Goal: Find contact information: Find contact information

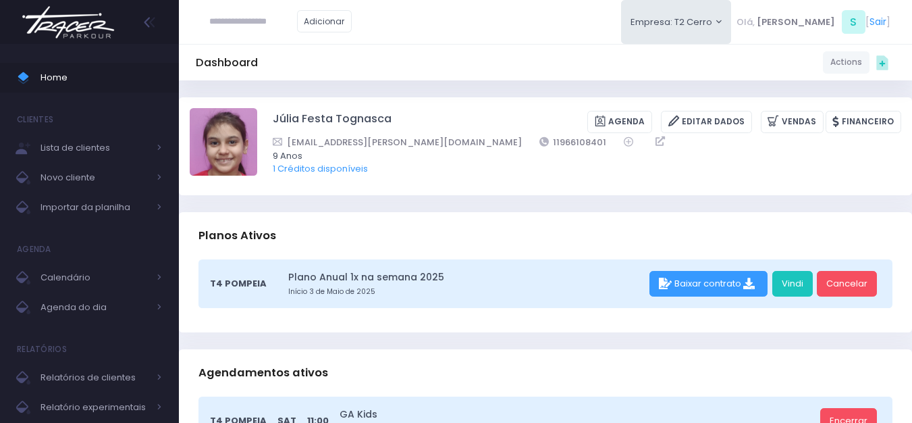
click at [63, 26] on img at bounding box center [68, 22] width 103 height 47
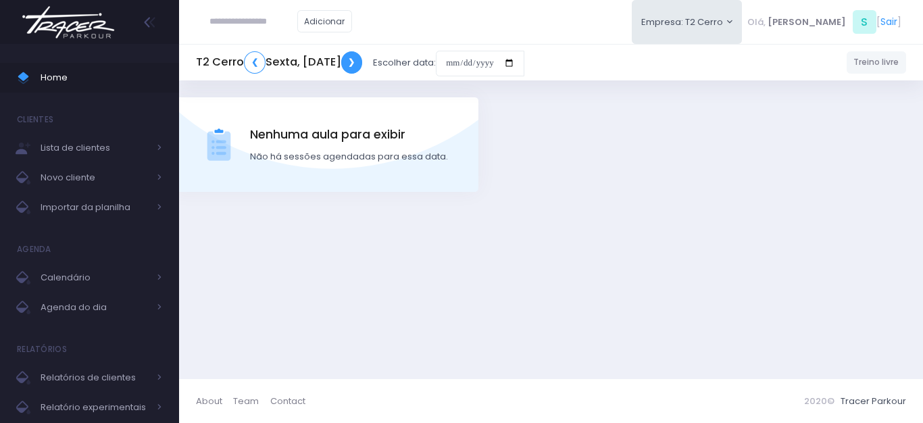
click at [363, 66] on link "❯" at bounding box center [352, 62] width 22 height 22
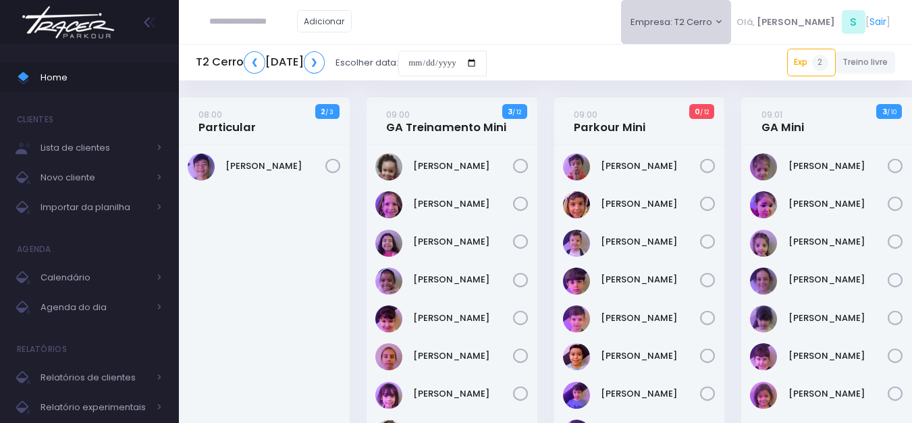
click at [708, 28] on button "Empresa: T2 Cerro" at bounding box center [676, 22] width 111 height 44
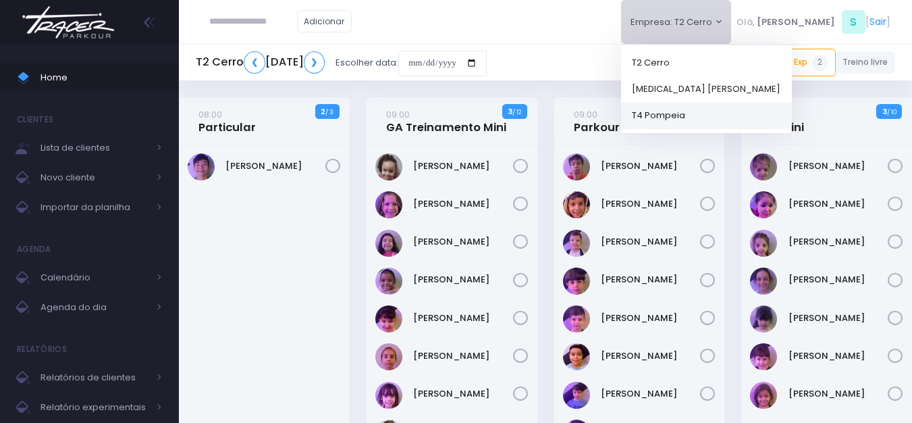
click at [709, 110] on link "T4 Pompeia" at bounding box center [706, 115] width 171 height 26
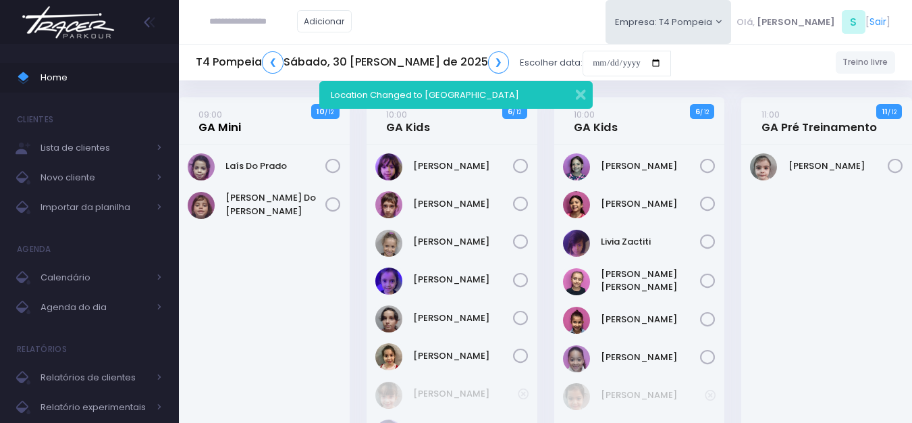
click at [205, 123] on link "09:00 GA Mini" at bounding box center [220, 120] width 43 height 27
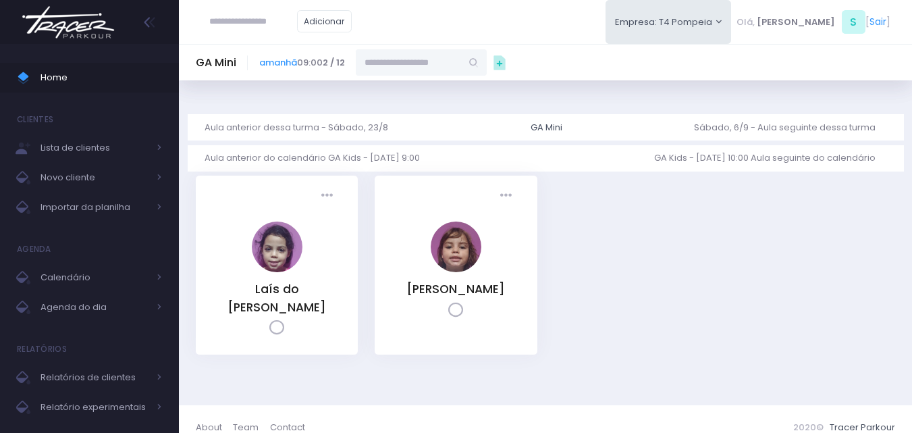
click at [428, 59] on input "text" at bounding box center [408, 62] width 105 height 26
paste input "**********"
drag, startPoint x: 384, startPoint y: 61, endPoint x: 363, endPoint y: 61, distance: 20.9
click at [363, 61] on input "**********" at bounding box center [408, 62] width 105 height 26
click at [419, 80] on link "[PERSON_NAME]" at bounding box center [422, 87] width 78 height 14
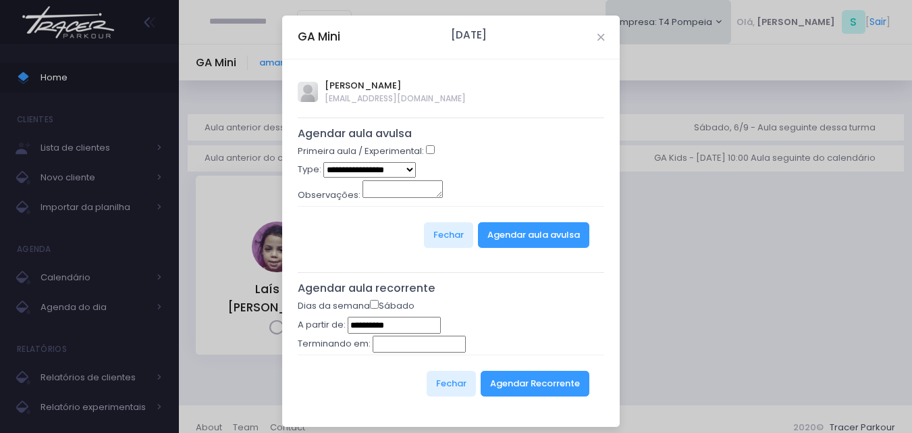
type input "**********"
select select "*"
click at [488, 234] on button "Agendar aula avulsa" at bounding box center [533, 235] width 111 height 26
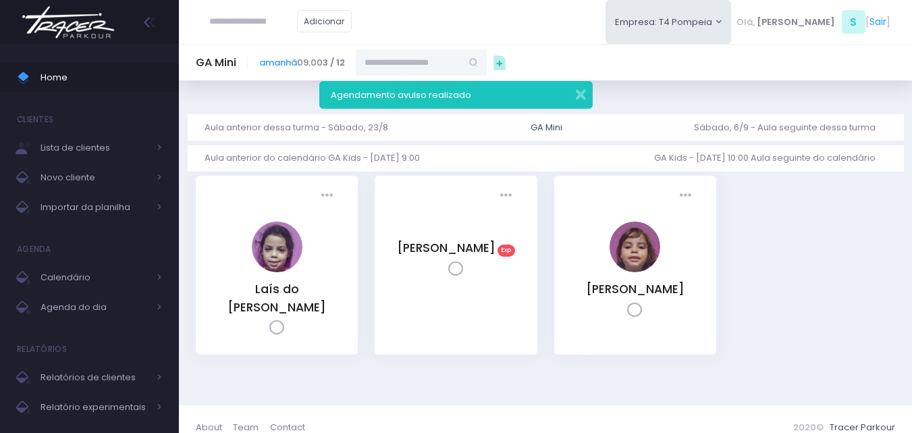
click at [76, 18] on img at bounding box center [68, 22] width 103 height 47
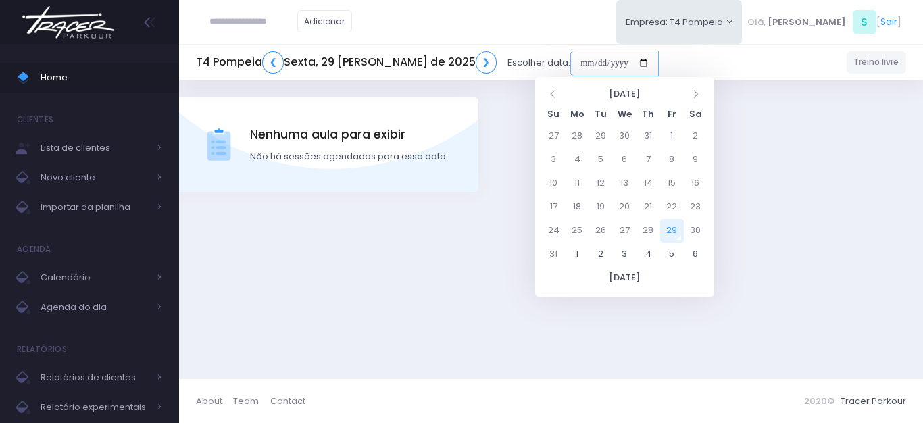
click at [570, 55] on input "date" at bounding box center [614, 64] width 88 height 26
click at [582, 184] on td "11" at bounding box center [577, 184] width 24 height 24
type input "**********"
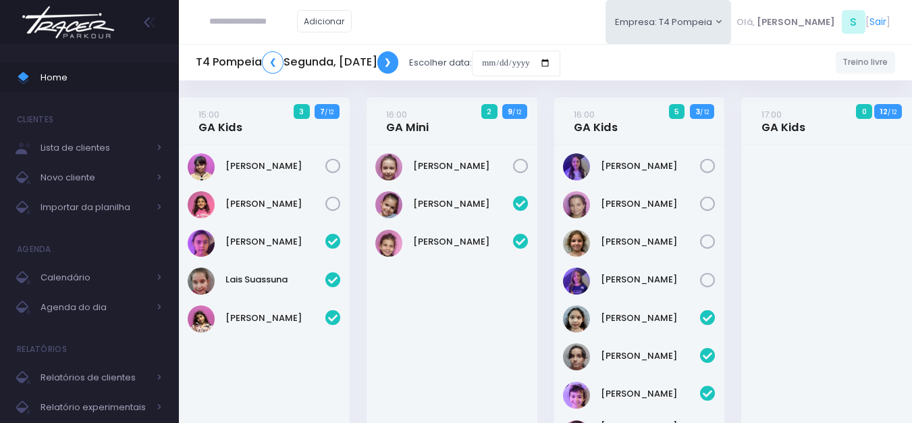
click at [399, 67] on link "❯" at bounding box center [389, 62] width 22 height 22
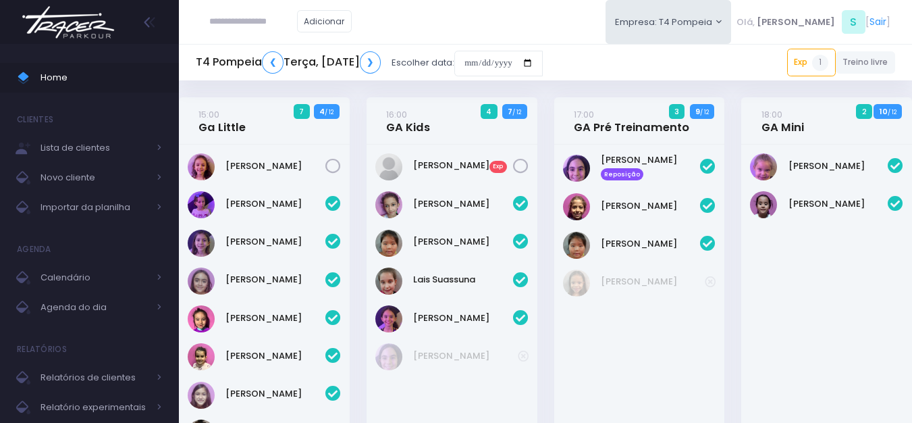
click at [449, 74] on div "T4 Pompeia ❮ Terça, 12 de Agosto de 2025 ❯ Escolher data:" at bounding box center [369, 62] width 347 height 31
click at [382, 57] on link "❯" at bounding box center [371, 62] width 22 height 22
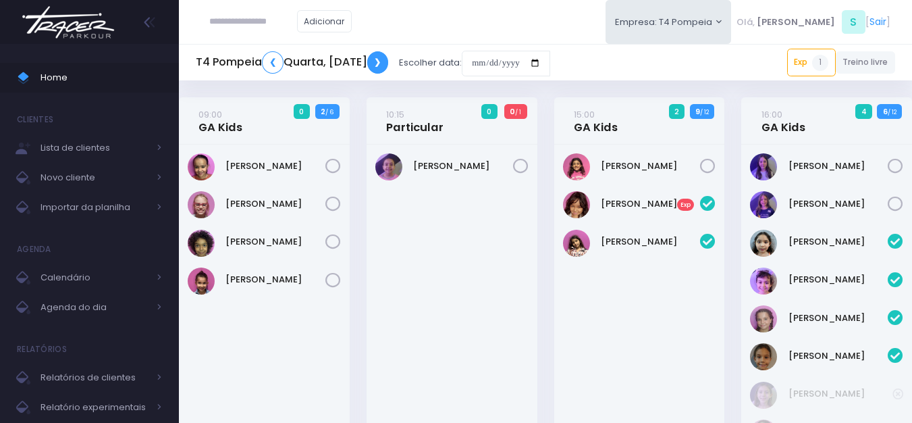
click at [389, 57] on link "❯" at bounding box center [378, 62] width 22 height 22
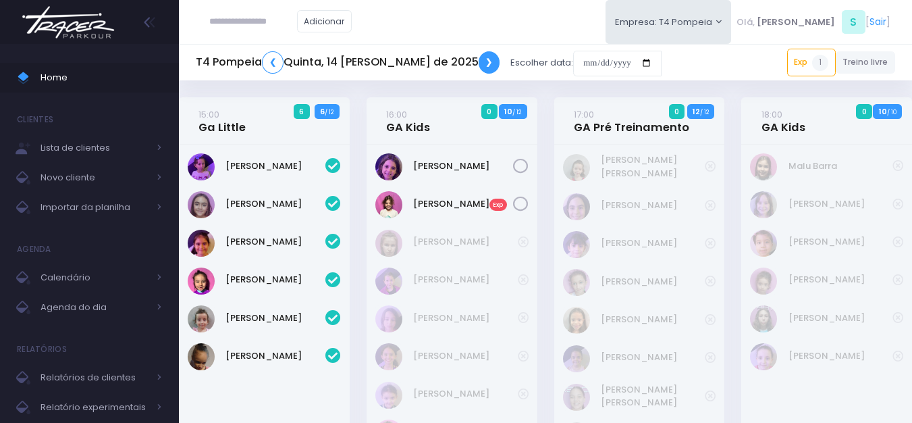
drag, startPoint x: 0, startPoint y: 0, endPoint x: 450, endPoint y: 57, distance: 453.5
click at [479, 57] on link "❯" at bounding box center [490, 62] width 22 height 22
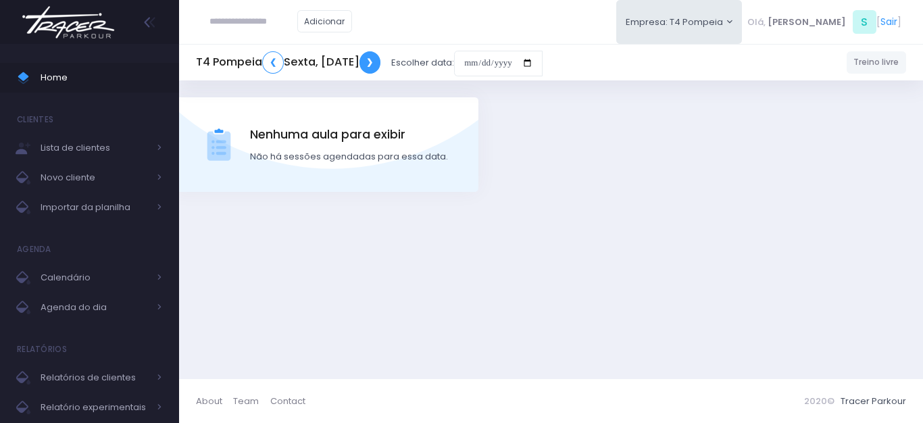
click at [381, 57] on link "❯" at bounding box center [370, 62] width 22 height 22
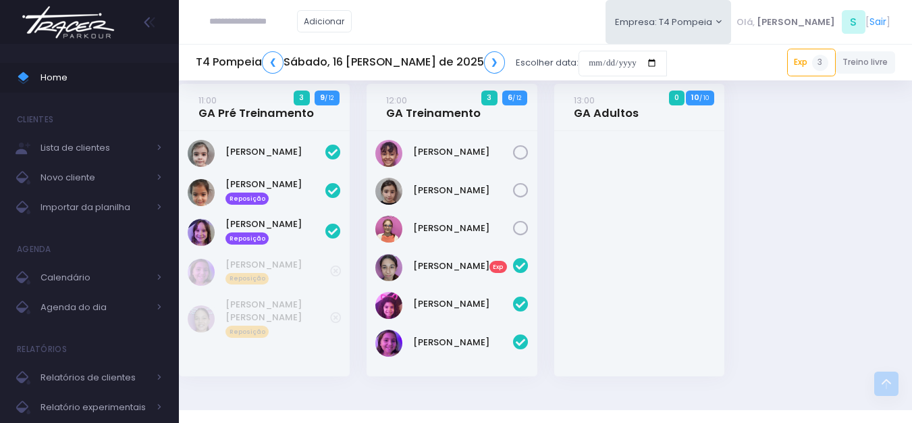
scroll to position [743, 0]
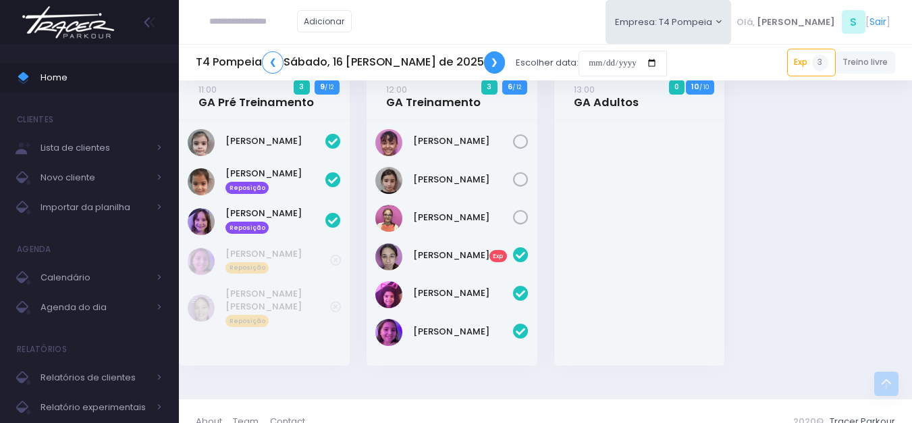
click at [484, 60] on link "❯" at bounding box center [495, 62] width 22 height 22
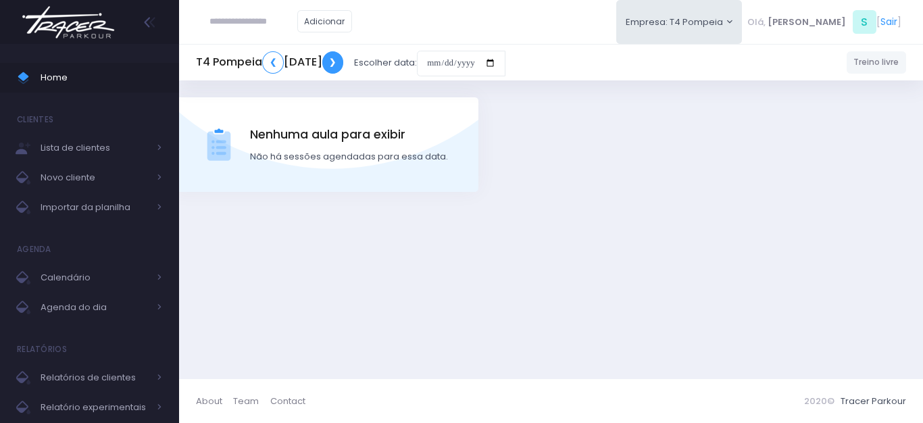
click at [344, 60] on link "❯" at bounding box center [333, 62] width 22 height 22
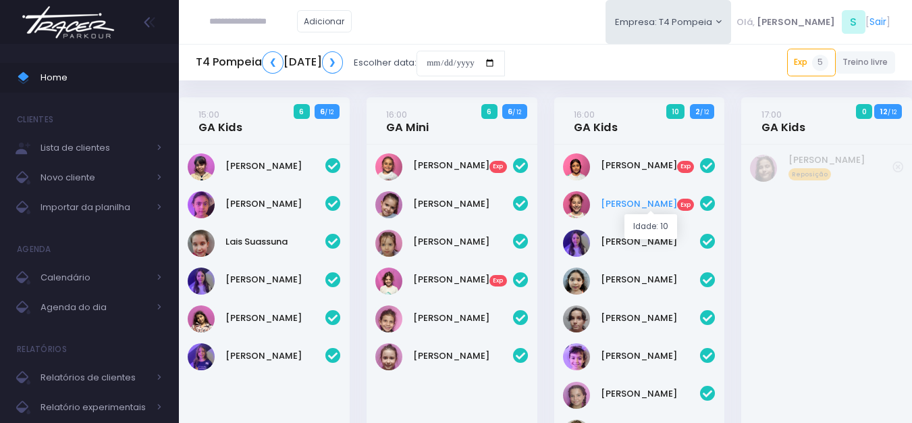
click at [608, 203] on link "Laura Mendes Exp" at bounding box center [651, 204] width 100 height 14
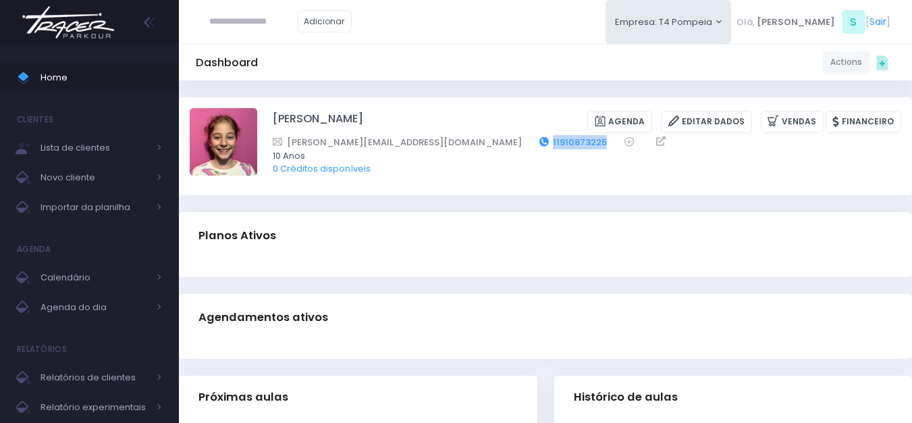
drag, startPoint x: 507, startPoint y: 140, endPoint x: 440, endPoint y: 143, distance: 67.6
click at [440, 143] on div "vanessa_toni@hotmail.com 11910873225" at bounding box center [578, 142] width 611 height 14
copy div "11910873225"
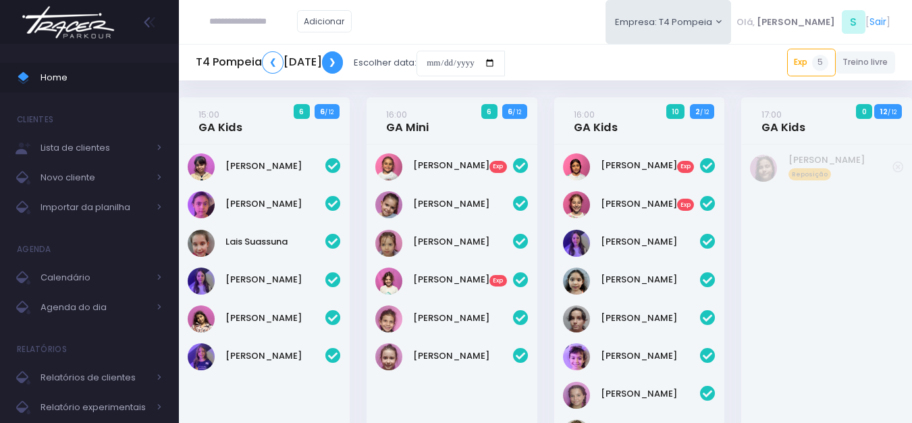
click at [344, 61] on link "❯" at bounding box center [333, 62] width 22 height 22
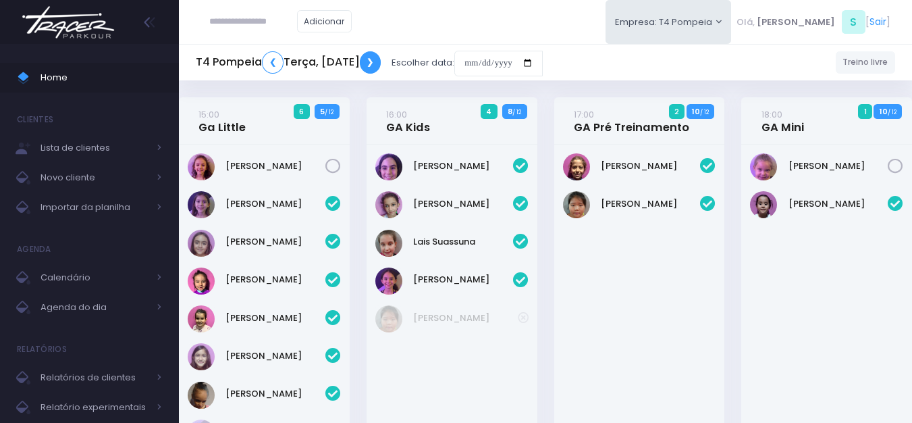
click at [382, 66] on link "❯" at bounding box center [371, 62] width 22 height 22
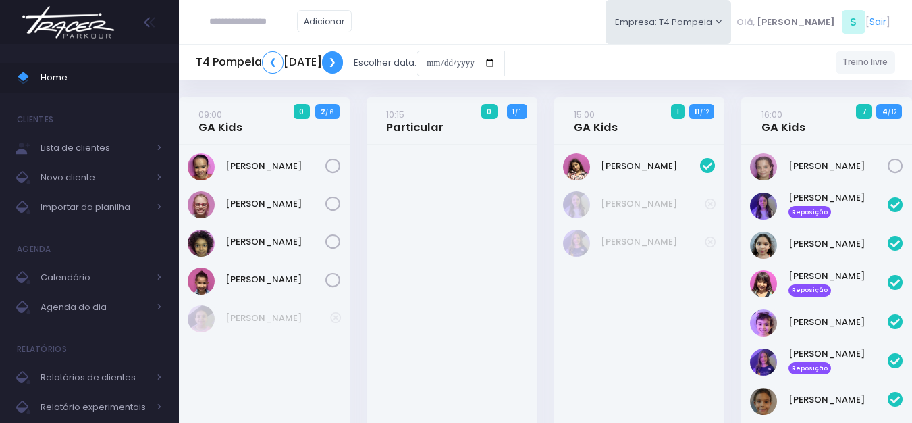
click at [344, 63] on link "❯" at bounding box center [333, 62] width 22 height 22
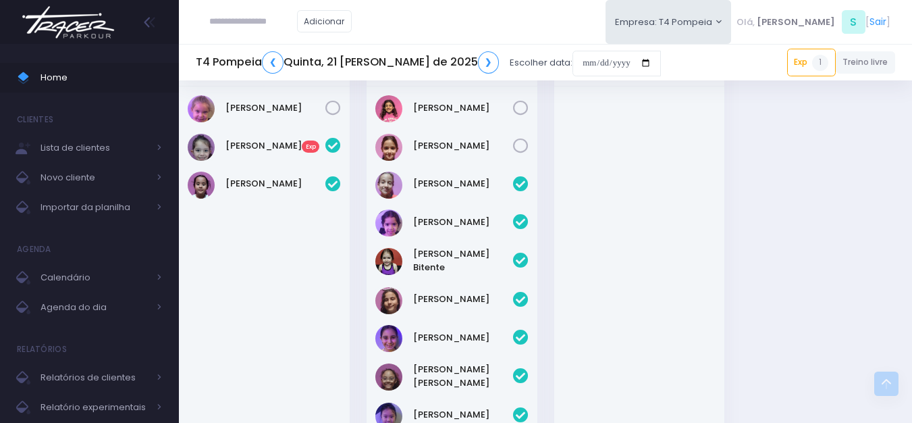
scroll to position [338, 0]
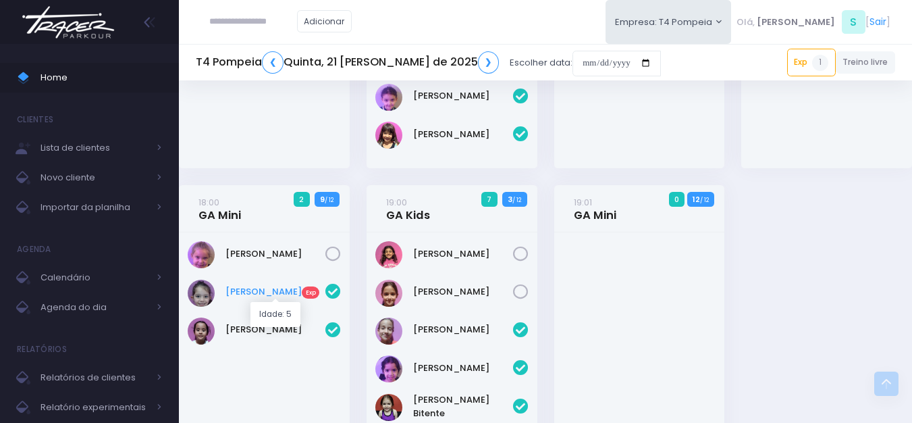
click at [266, 294] on link "[PERSON_NAME] Exp" at bounding box center [276, 292] width 100 height 14
click at [478, 64] on link "❯" at bounding box center [489, 62] width 22 height 22
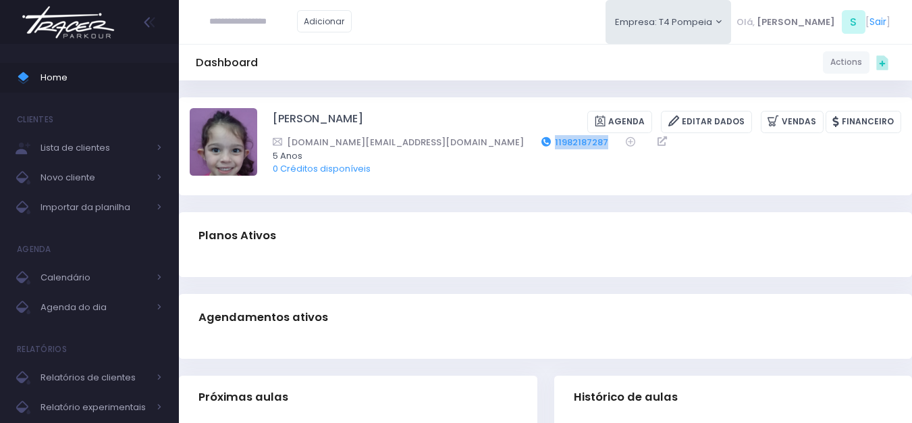
drag, startPoint x: 479, startPoint y: 143, endPoint x: 419, endPoint y: 143, distance: 59.4
click at [419, 143] on div "[DOMAIN_NAME][EMAIL_ADDRESS][DOMAIN_NAME] 11982187287" at bounding box center [578, 142] width 611 height 14
copy link "11982187287"
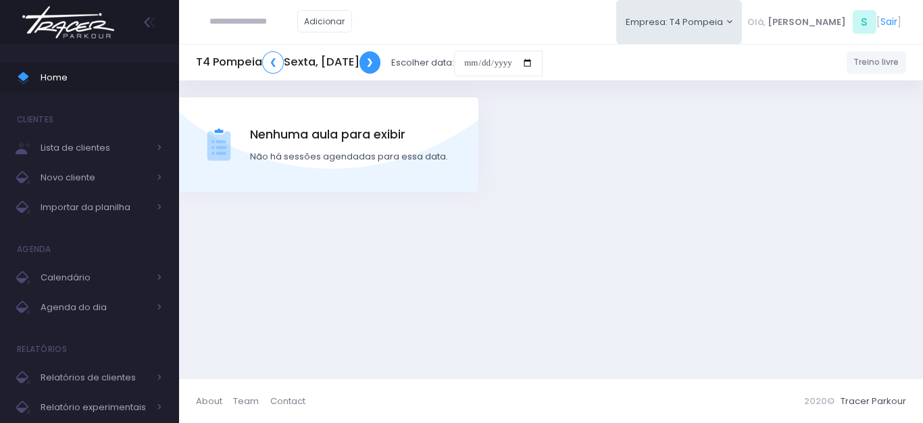
click at [381, 58] on link "❯" at bounding box center [370, 62] width 22 height 22
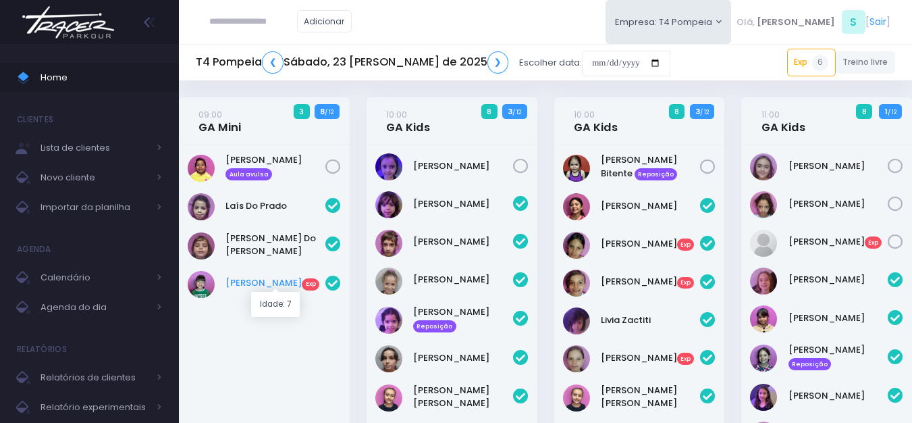
click at [255, 286] on link "Sophia Alves Exp" at bounding box center [276, 283] width 100 height 14
click at [253, 282] on link "Sophia Alves Exp" at bounding box center [276, 283] width 100 height 14
click at [646, 248] on link "Laura Sanchez Exp" at bounding box center [651, 244] width 100 height 14
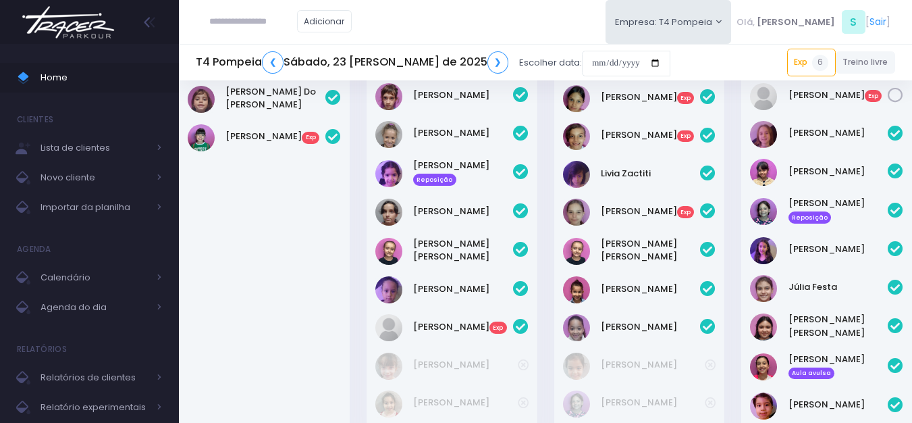
scroll to position [203, 0]
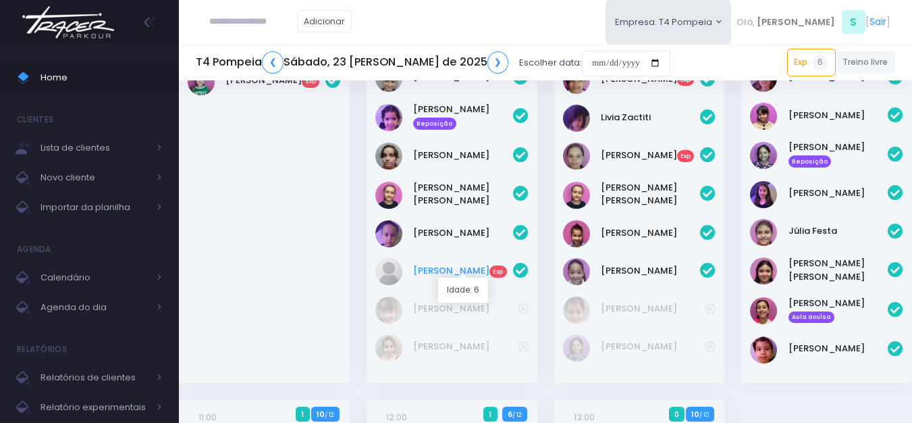
click at [459, 264] on link "Rafaela Souza Exp" at bounding box center [463, 271] width 100 height 14
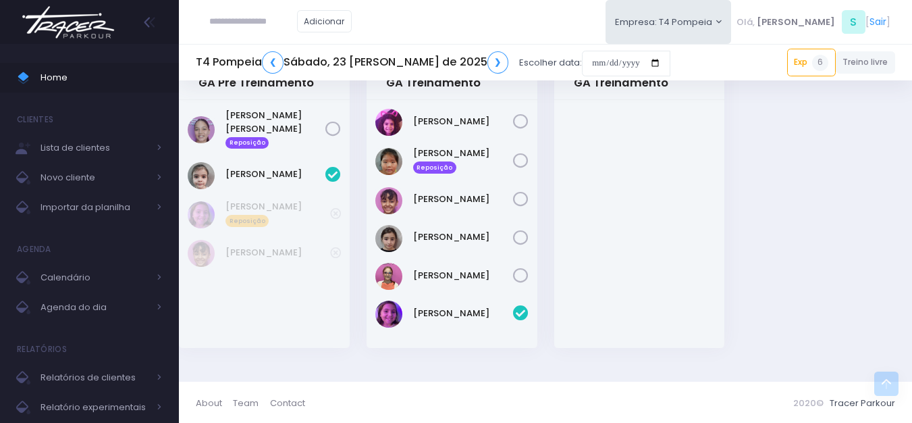
scroll to position [550, 0]
click at [488, 66] on link "❯" at bounding box center [499, 62] width 22 height 22
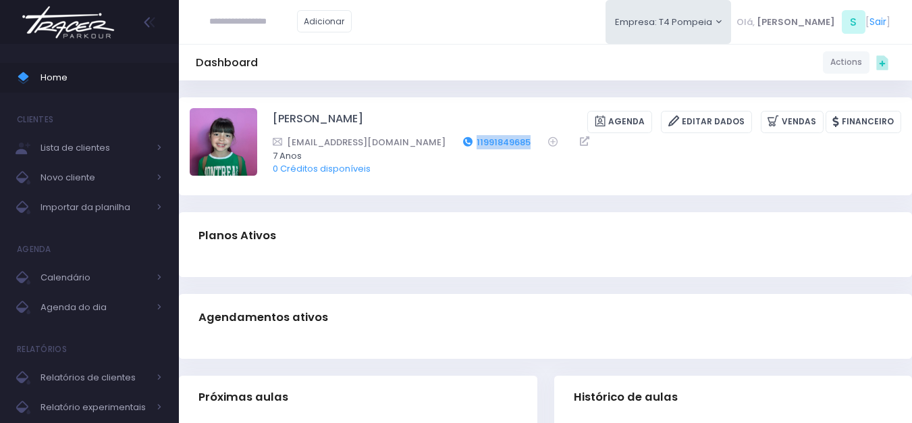
drag, startPoint x: 535, startPoint y: 141, endPoint x: 471, endPoint y: 145, distance: 63.6
click at [471, 145] on div "[EMAIL_ADDRESS][DOMAIN_NAME] 11991849685" at bounding box center [578, 142] width 611 height 14
copy div "11991849685"
drag, startPoint x: 542, startPoint y: 140, endPoint x: 461, endPoint y: 141, distance: 81.7
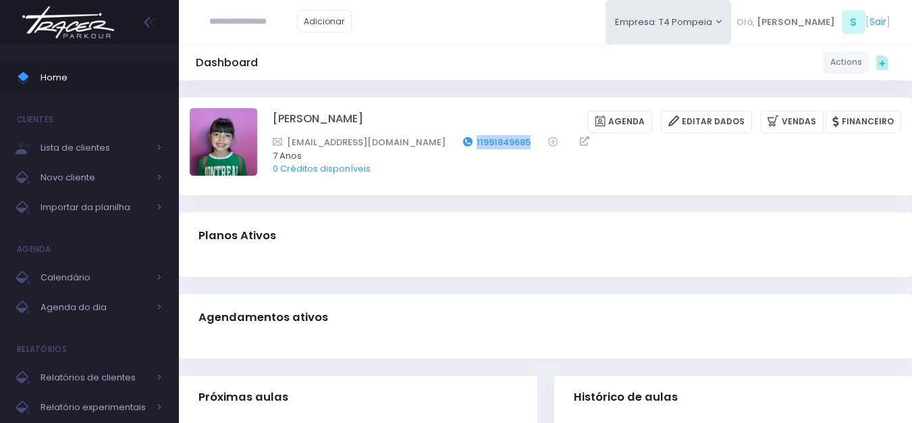
click at [461, 141] on div "[EMAIL_ADDRESS][DOMAIN_NAME] 11991849685" at bounding box center [578, 142] width 611 height 14
copy div "11991849685"
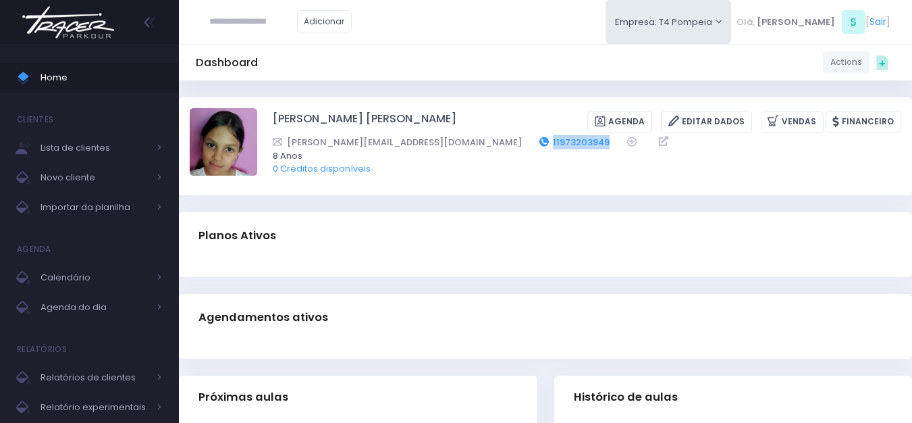
drag, startPoint x: 516, startPoint y: 145, endPoint x: 438, endPoint y: 139, distance: 78.6
click at [438, 139] on div "[PERSON_NAME][EMAIL_ADDRESS][DOMAIN_NAME] 11973203949" at bounding box center [578, 142] width 611 height 14
copy div "11973203949"
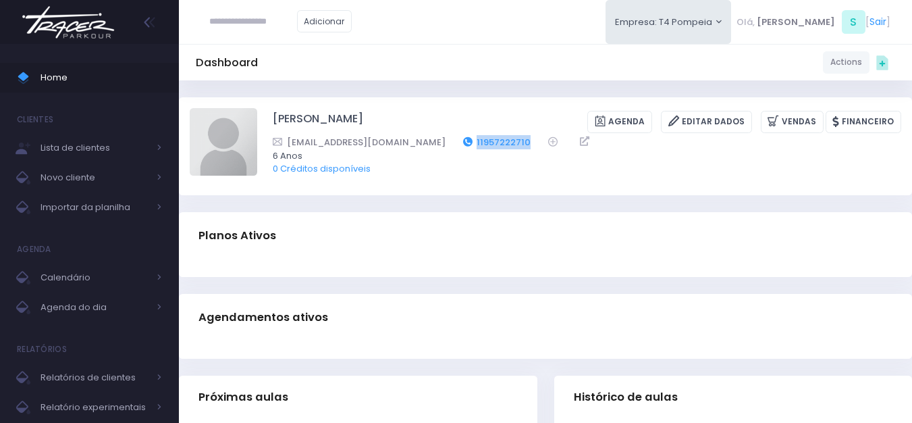
drag, startPoint x: 504, startPoint y: 142, endPoint x: 437, endPoint y: 146, distance: 67.0
click at [437, 146] on div "gabigemeas02@gmail.com 11957222710" at bounding box center [578, 142] width 611 height 14
copy div "11957222710"
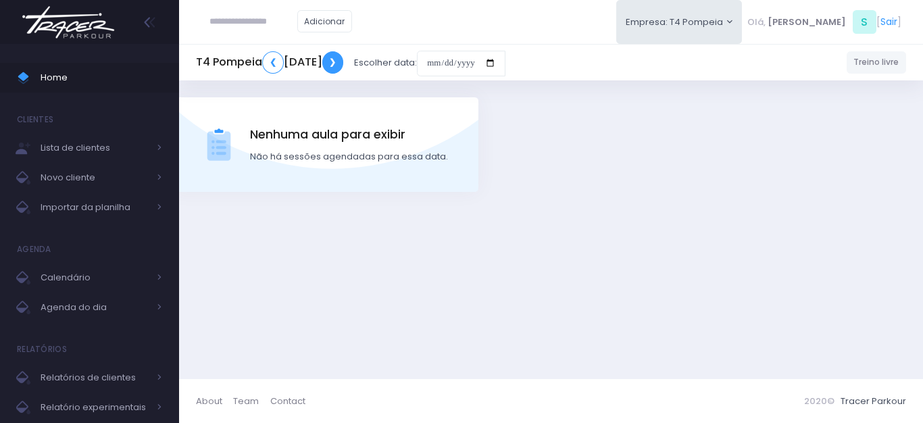
click at [344, 70] on link "❯" at bounding box center [333, 62] width 22 height 22
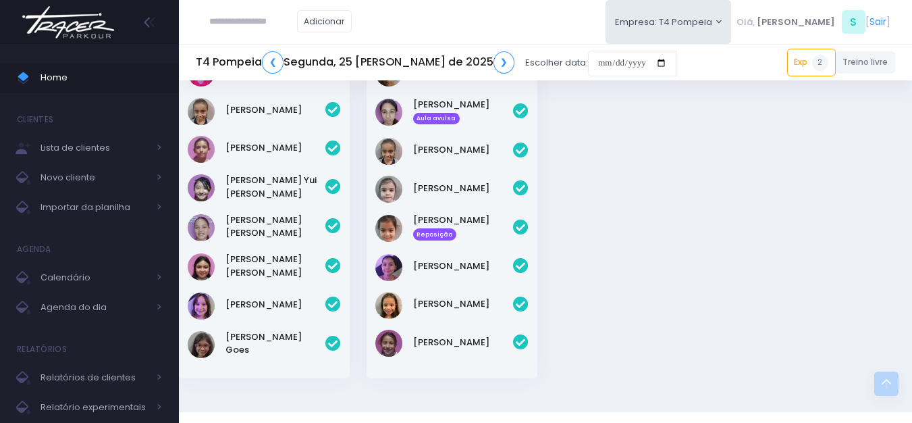
scroll to position [509, 0]
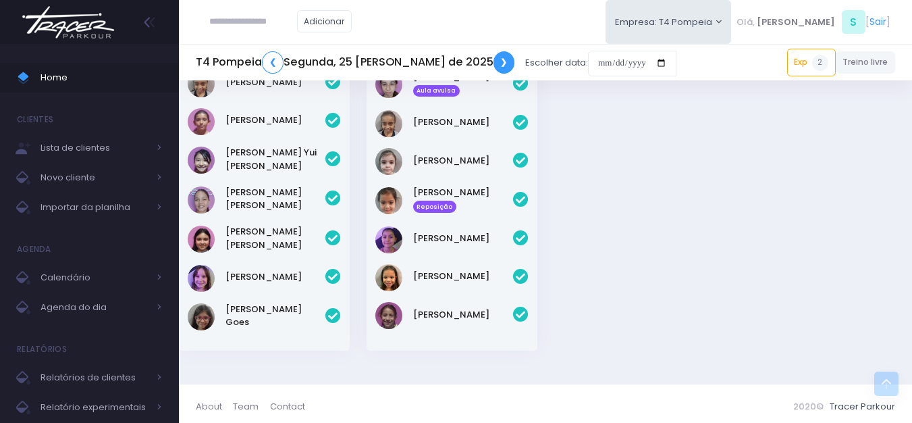
click at [494, 63] on link "❯" at bounding box center [505, 62] width 22 height 22
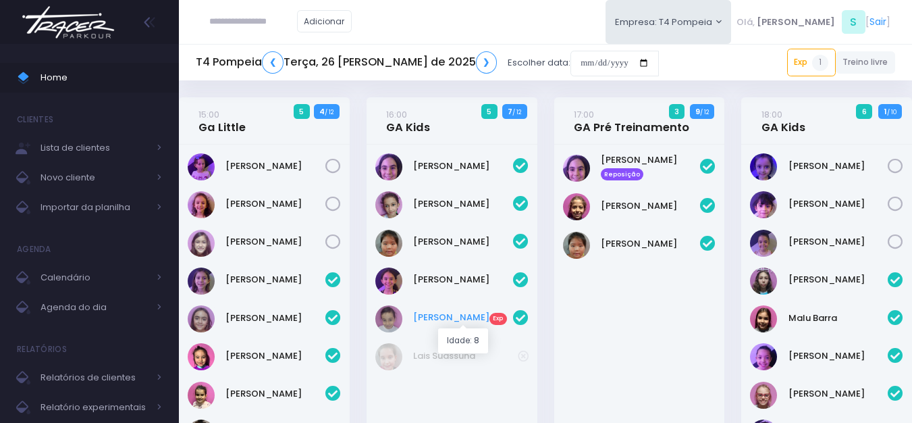
click at [432, 311] on link "Luiza Pereira Exp" at bounding box center [463, 318] width 100 height 14
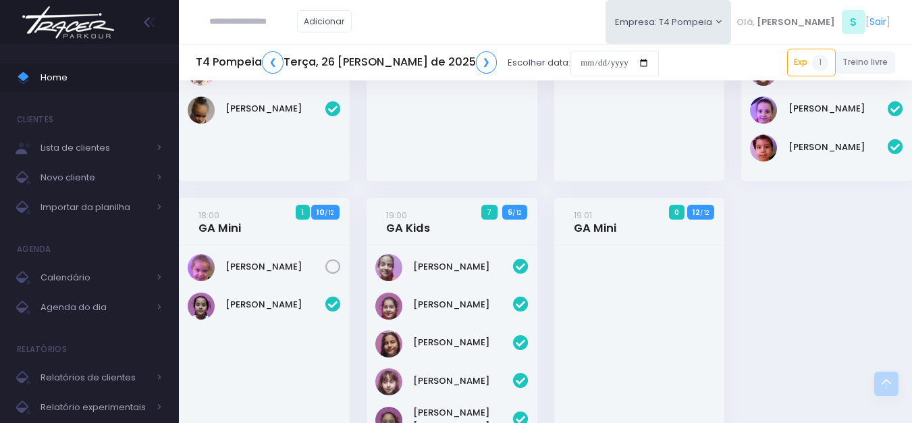
scroll to position [405, 0]
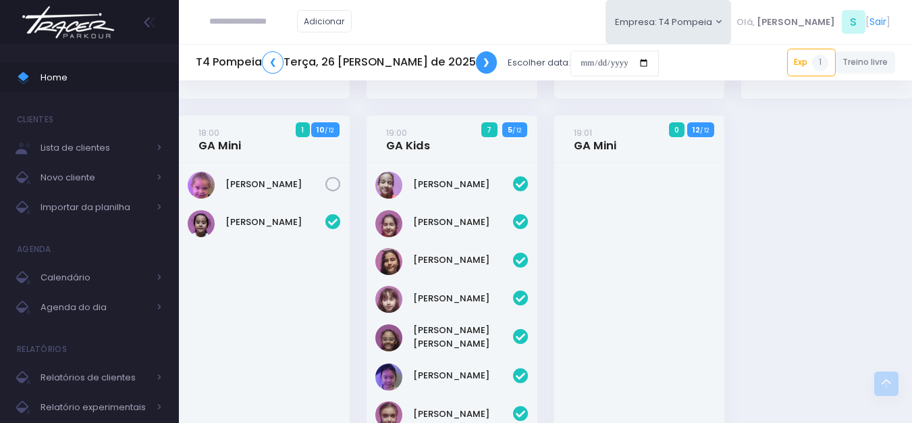
click at [476, 61] on link "❯" at bounding box center [487, 62] width 22 height 22
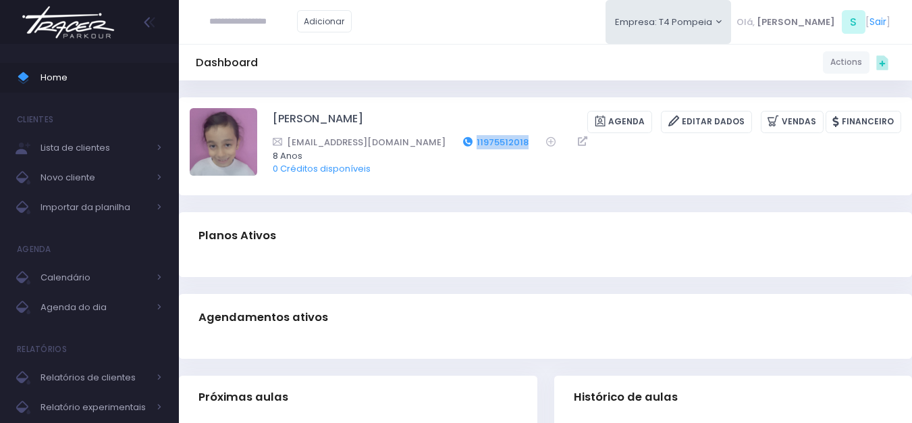
drag, startPoint x: 484, startPoint y: 140, endPoint x: 424, endPoint y: 148, distance: 60.6
click at [424, 148] on div "lucianampo@gmail.com 11975512018" at bounding box center [578, 142] width 611 height 14
copy link "11975512018"
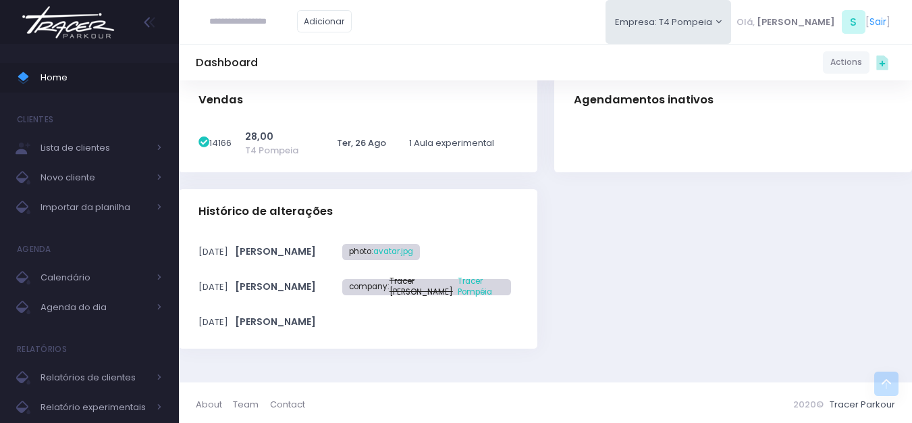
scroll to position [414, 0]
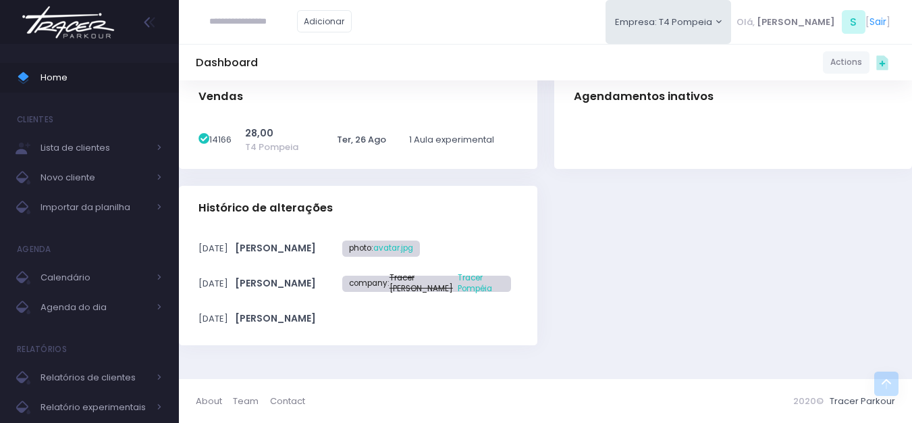
click at [617, 262] on div "Histórico de alterações 26/08/2025 stefany photo:" at bounding box center [546, 274] width 750 height 176
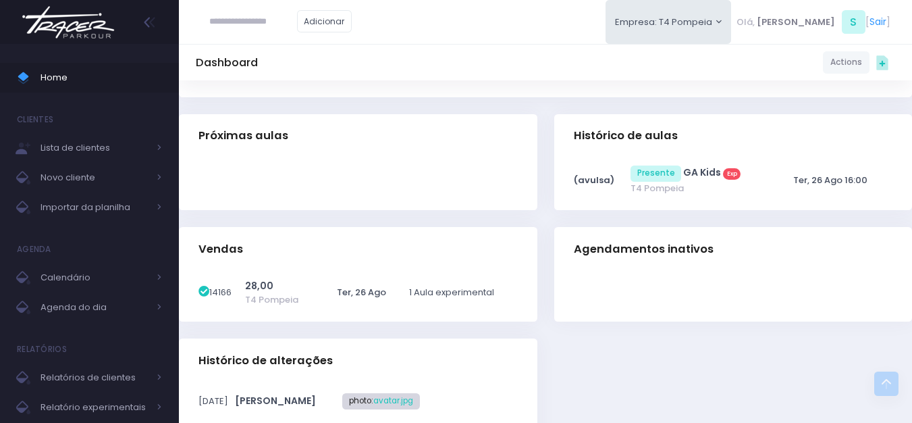
scroll to position [0, 0]
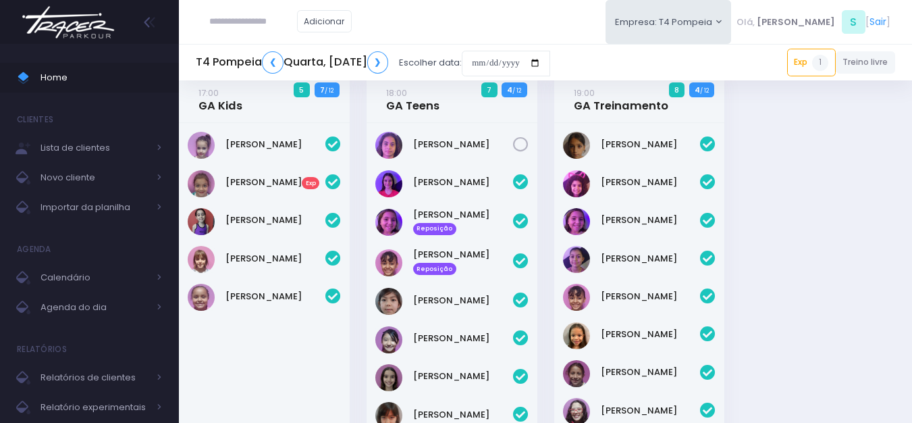
scroll to position [473, 0]
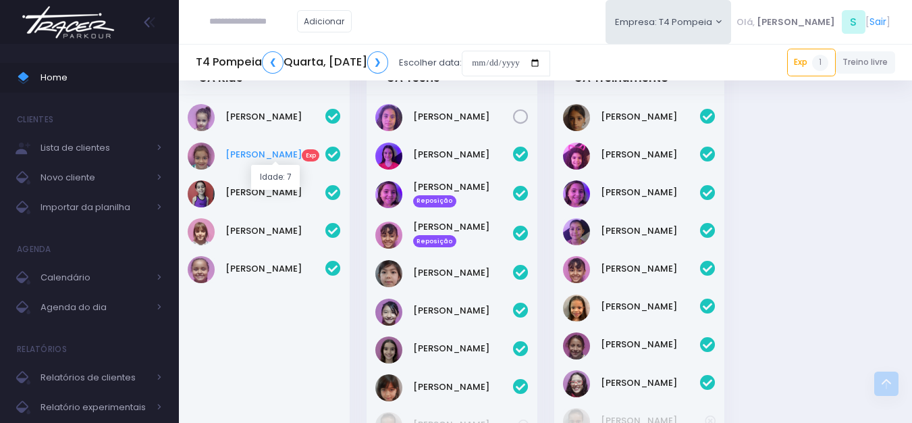
click at [256, 159] on link "Isabel Carlessi Exp" at bounding box center [276, 155] width 100 height 14
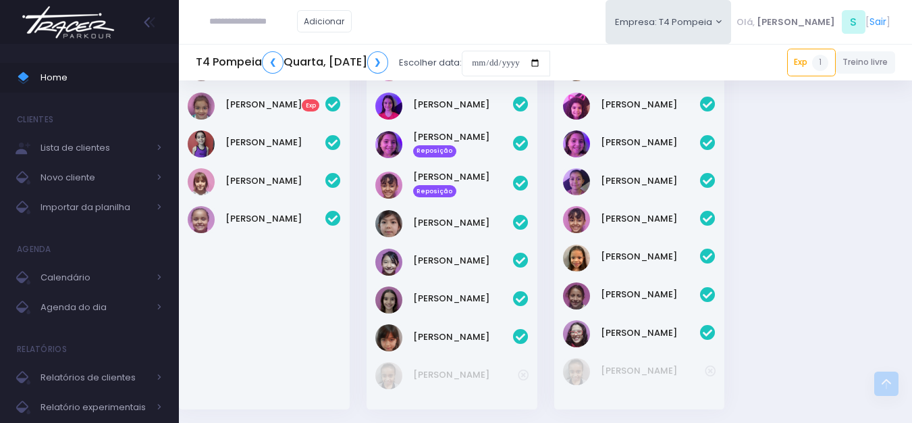
scroll to position [585, 0]
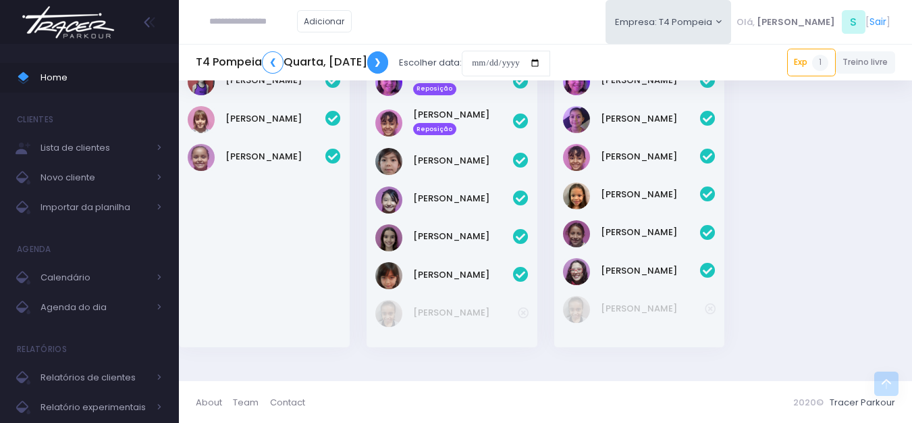
click at [389, 61] on link "❯" at bounding box center [378, 62] width 22 height 22
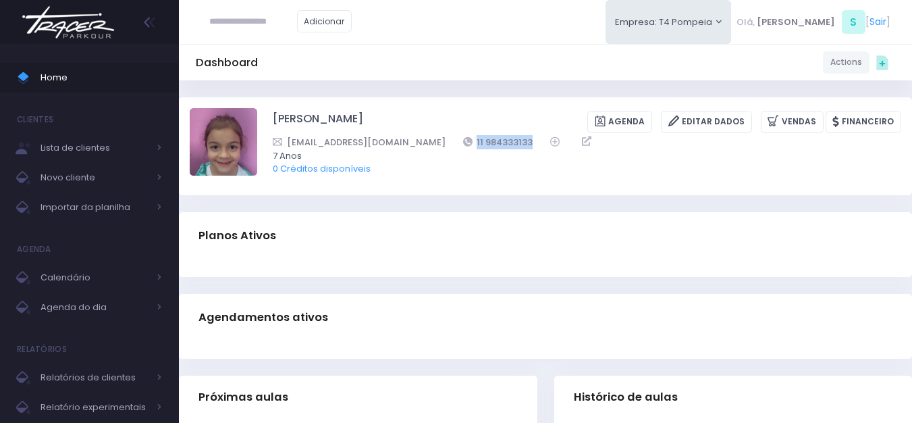
drag, startPoint x: 503, startPoint y: 137, endPoint x: 426, endPoint y: 138, distance: 77.0
click at [426, 138] on div "[EMAIL_ADDRESS][DOMAIN_NAME] 11 984333133" at bounding box center [578, 142] width 611 height 14
copy link "11 984333133"
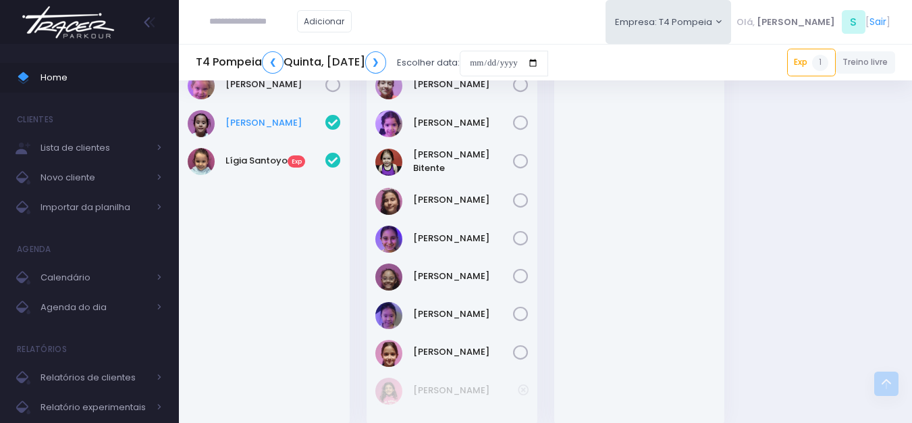
scroll to position [405, 0]
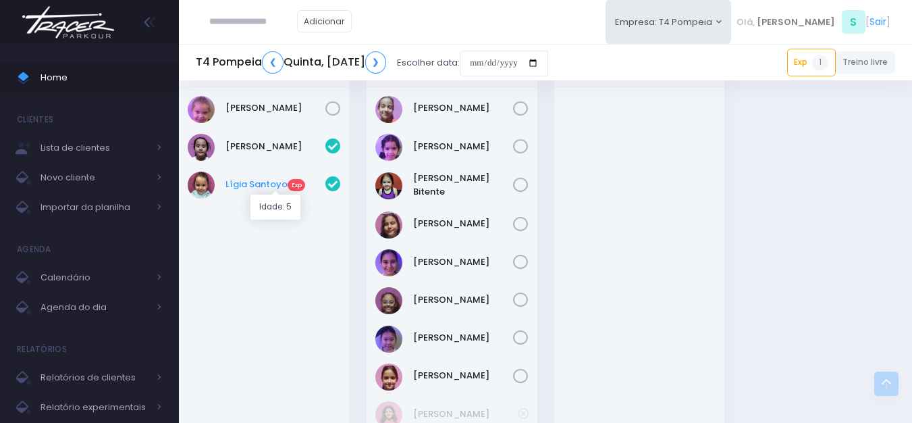
click at [253, 189] on link "Lígia Santoyo Exp" at bounding box center [276, 185] width 100 height 14
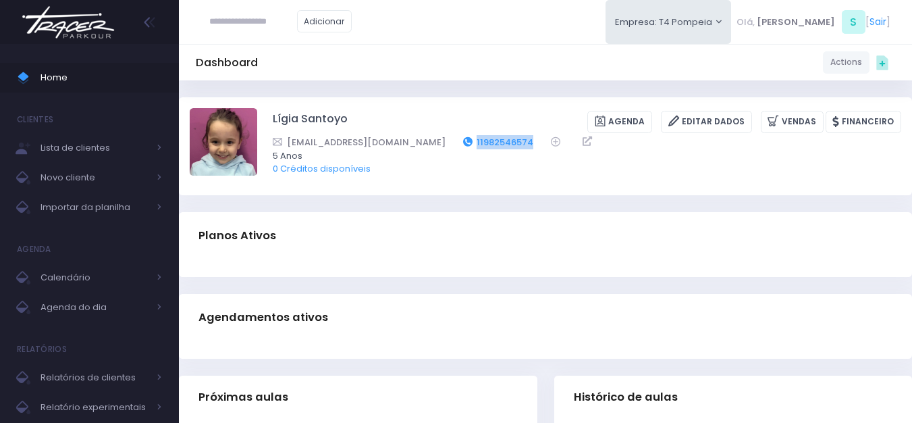
drag, startPoint x: 519, startPoint y: 139, endPoint x: 451, endPoint y: 139, distance: 67.5
click at [451, 139] on div "[EMAIL_ADDRESS][DOMAIN_NAME] 11982546574" at bounding box center [578, 142] width 611 height 14
copy link "11982546574"
click at [250, 17] on input "text" at bounding box center [253, 22] width 88 height 26
type input "*****"
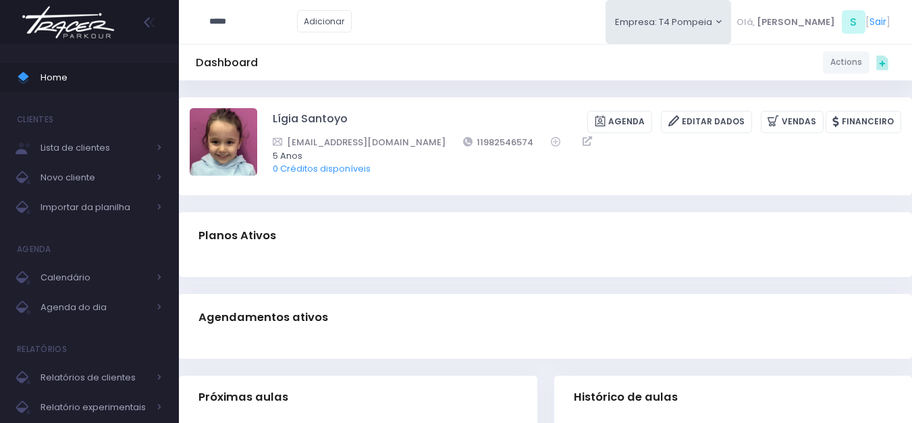
type input "**********"
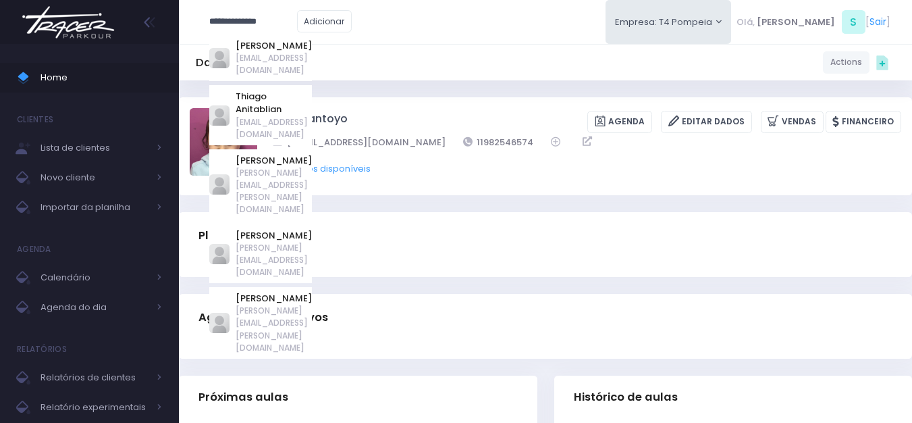
click input "submit" at bounding box center [0, 0] width 0 height 0
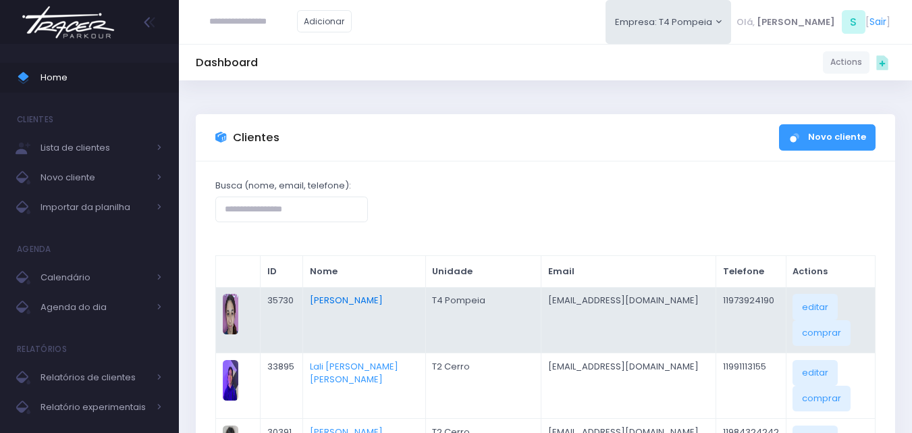
click at [361, 305] on link "[PERSON_NAME]" at bounding box center [346, 300] width 73 height 13
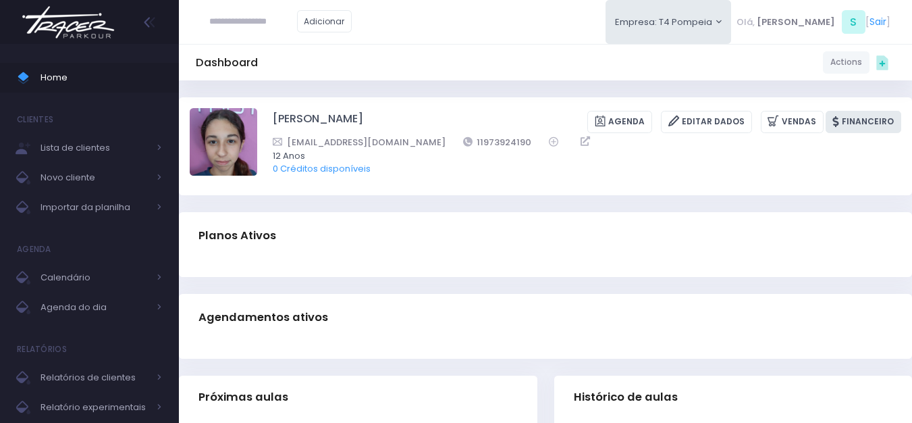
click at [874, 124] on link "Financeiro" at bounding box center [864, 122] width 76 height 22
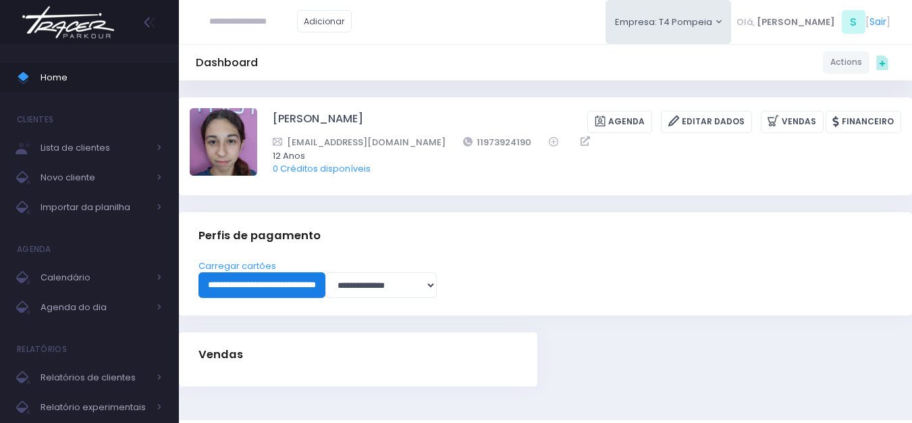
click at [290, 279] on input "**********" at bounding box center [262, 285] width 127 height 26
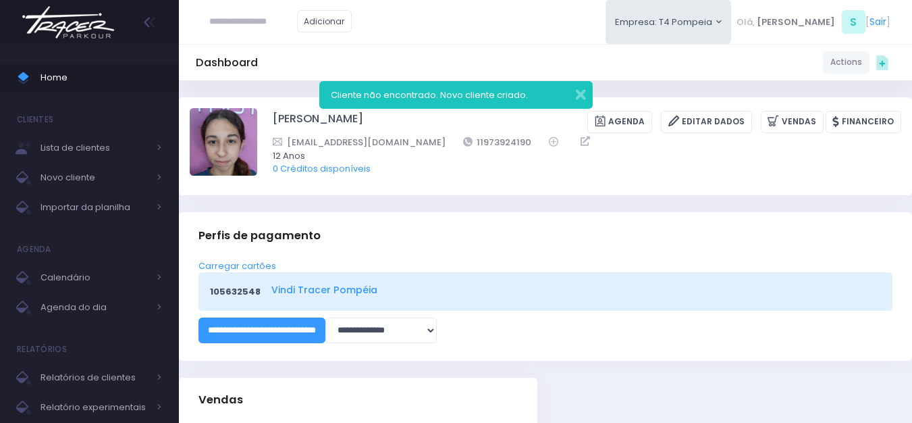
click at [340, 292] on link "Vindi Tracer Pompéia" at bounding box center [575, 290] width 606 height 14
click at [295, 293] on link "Vindi Tracer Pompéia" at bounding box center [575, 290] width 606 height 14
